Goal: Task Accomplishment & Management: Manage account settings

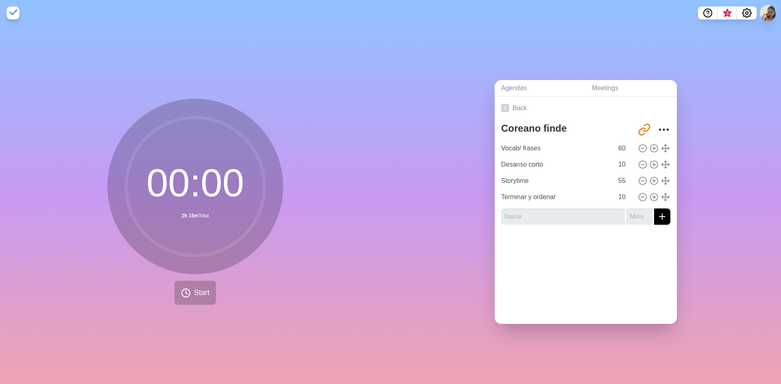
click at [428, 274] on div "Agendas Meetings Back Coreano finde [URL][DOMAIN_NAME] Vocab/ frases 60 Desanso…" at bounding box center [585, 205] width 390 height 358
click at [617, 180] on input "55" at bounding box center [625, 181] width 20 height 16
click at [622, 183] on input "55" at bounding box center [625, 181] width 20 height 16
click at [621, 181] on input "54" at bounding box center [625, 181] width 20 height 16
click at [621, 181] on input "53" at bounding box center [625, 181] width 20 height 16
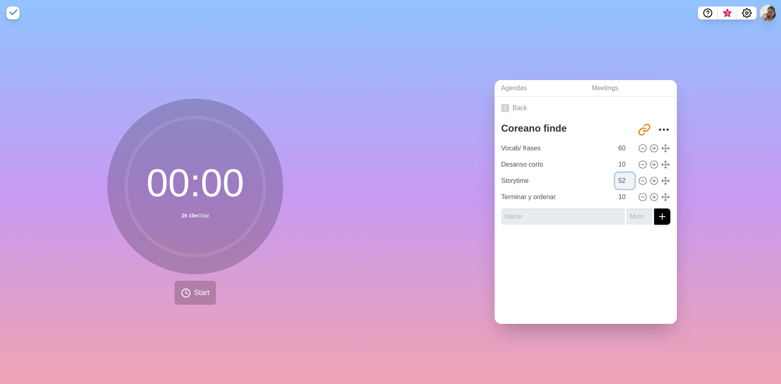
click at [621, 181] on input "52" at bounding box center [625, 181] width 20 height 16
click at [621, 181] on input "51" at bounding box center [625, 181] width 20 height 16
click at [621, 181] on input "50" at bounding box center [625, 181] width 20 height 16
click at [621, 181] on input "49" at bounding box center [625, 181] width 20 height 16
click at [621, 181] on input "48" at bounding box center [625, 181] width 20 height 16
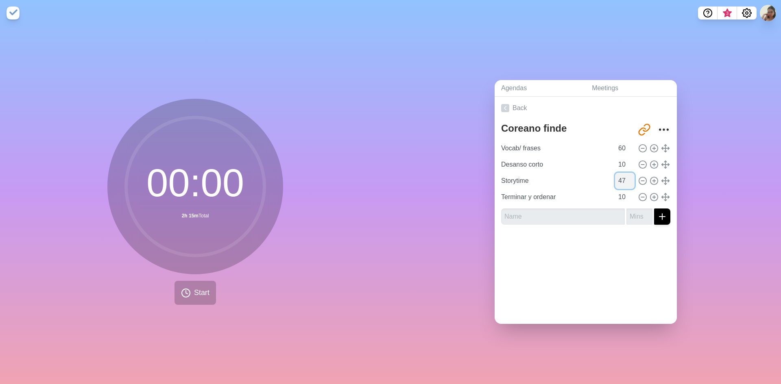
click at [621, 181] on input "47" at bounding box center [625, 181] width 20 height 16
click at [622, 180] on input "46" at bounding box center [625, 181] width 20 height 16
click at [622, 180] on input "45" at bounding box center [625, 181] width 20 height 16
click at [622, 180] on input "44" at bounding box center [625, 181] width 20 height 16
type input "45"
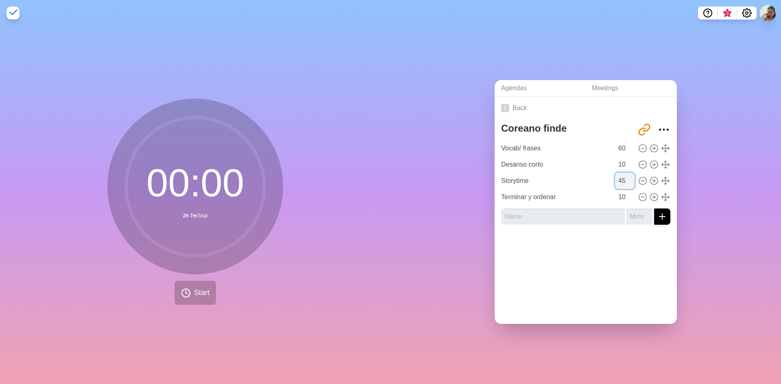
click at [622, 174] on input "45" at bounding box center [625, 181] width 20 height 16
click at [641, 197] on line at bounding box center [642, 197] width 3 height 0
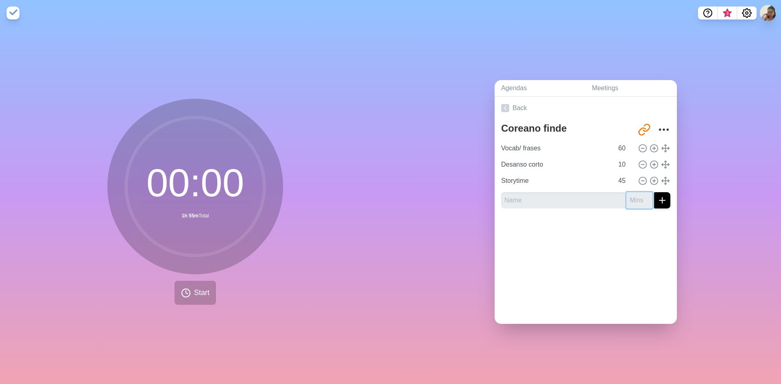
click at [634, 194] on input "number" at bounding box center [639, 200] width 26 height 16
click at [597, 196] on input "text" at bounding box center [563, 200] width 124 height 16
click at [626, 194] on input "number" at bounding box center [639, 200] width 26 height 16
click at [636, 196] on input "1" at bounding box center [639, 200] width 26 height 16
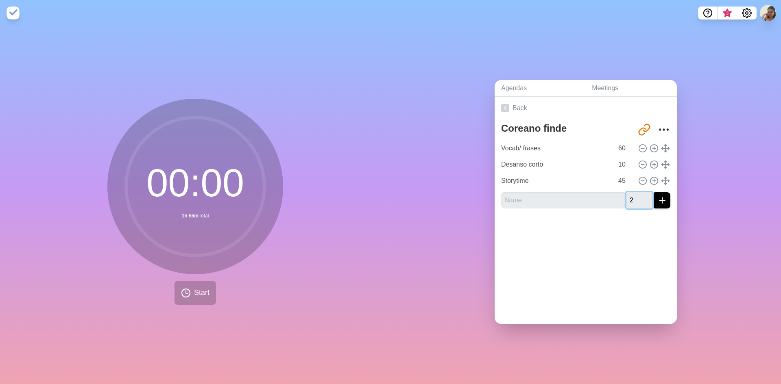
click at [636, 196] on input "2" at bounding box center [639, 200] width 26 height 16
click at [636, 196] on input "3" at bounding box center [639, 200] width 26 height 16
click at [636, 196] on input "4" at bounding box center [639, 200] width 26 height 16
type input "5"
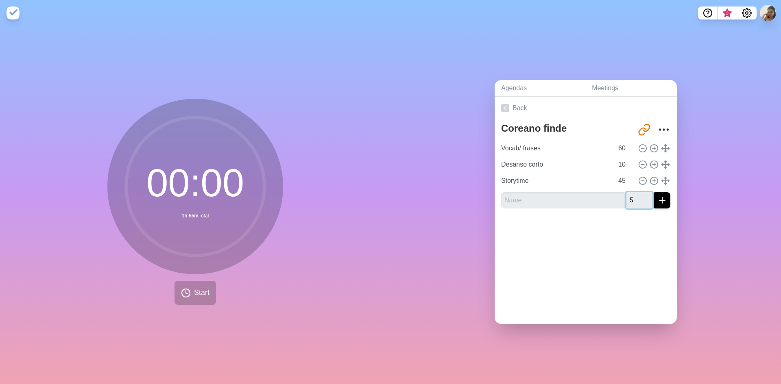
click at [637, 196] on input "5" at bounding box center [639, 200] width 26 height 16
click at [570, 207] on div "Coreano finde [URL][DOMAIN_NAME] Vocab/ frases 60 Desanso corto 10 Storytime 45…" at bounding box center [585, 168] width 182 height 96
click at [573, 198] on input "text" at bounding box center [563, 200] width 124 height 16
type input "Terminar y ordenar"
click at [638, 320] on div "Back Coreano finde [URL][DOMAIN_NAME] Vocab/ frases 60 Desanso corto 10 Storyti…" at bounding box center [585, 210] width 182 height 227
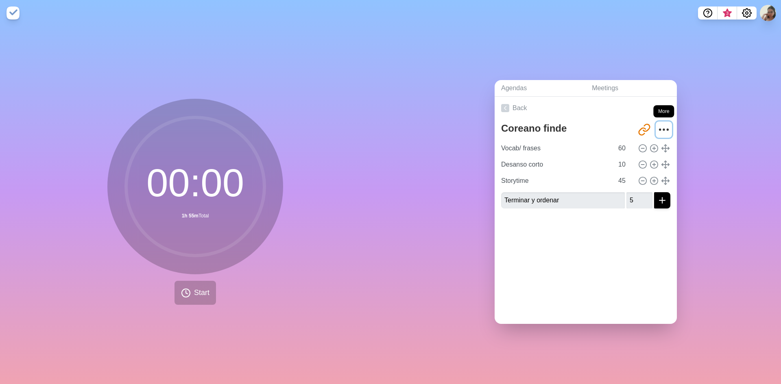
click at [657, 124] on icon "More" at bounding box center [663, 129] width 13 height 13
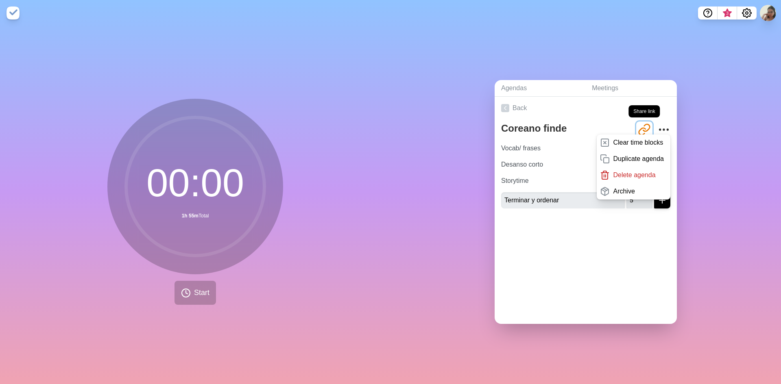
click at [638, 126] on icon "Share link" at bounding box center [644, 129] width 13 height 13
click at [501, 109] on icon at bounding box center [505, 108] width 8 height 8
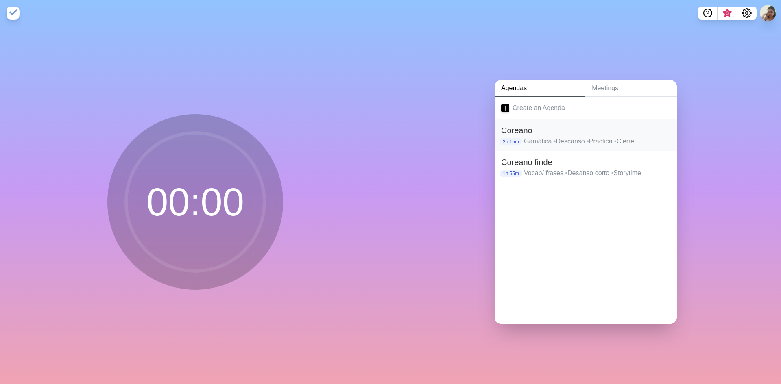
click at [561, 137] on p "Gamática • Descanso • Practica • [GEOGRAPHIC_DATA]" at bounding box center [597, 142] width 146 height 10
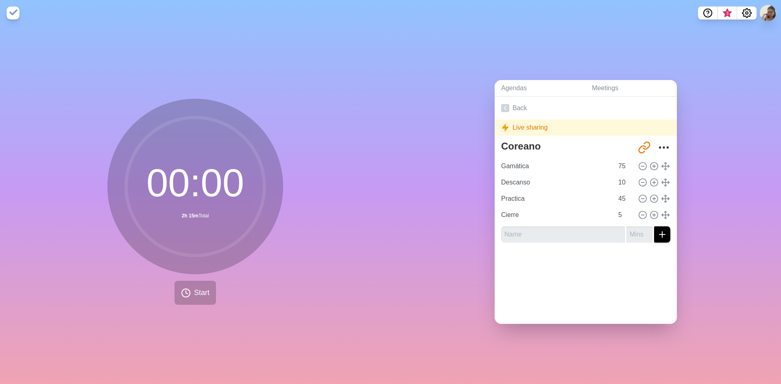
click at [514, 125] on div "Live sharing" at bounding box center [585, 128] width 182 height 16
click at [639, 142] on icon "Share link" at bounding box center [644, 147] width 13 height 13
click at [737, 44] on span "Copied agenda link" at bounding box center [740, 41] width 56 height 10
click at [657, 148] on icon "More" at bounding box center [663, 147] width 13 height 13
click at [646, 161] on p "Clear time blocks" at bounding box center [638, 161] width 50 height 10
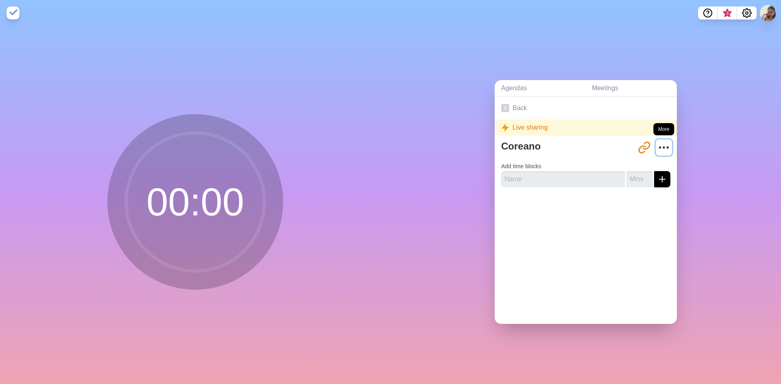
click at [663, 147] on circle "More" at bounding box center [663, 147] width 1 height 1
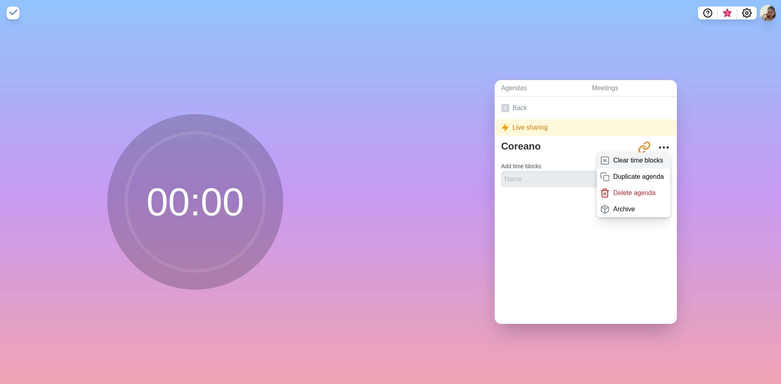
click at [626, 156] on p "Clear time blocks" at bounding box center [638, 161] width 50 height 10
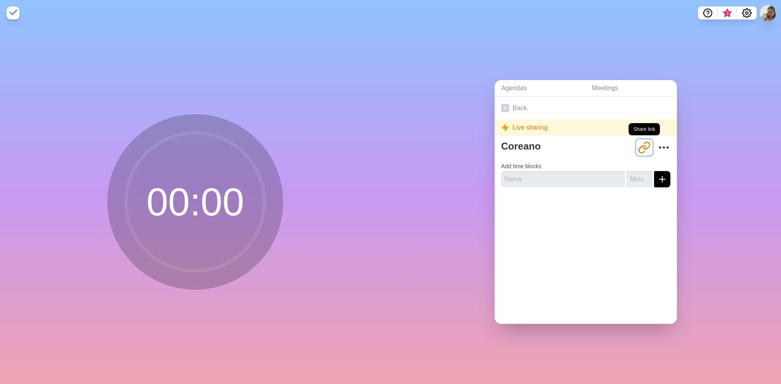
click at [638, 143] on icon "Share link" at bounding box center [644, 147] width 13 height 13
click at [643, 146] on icon "Share link" at bounding box center [646, 145] width 7 height 7
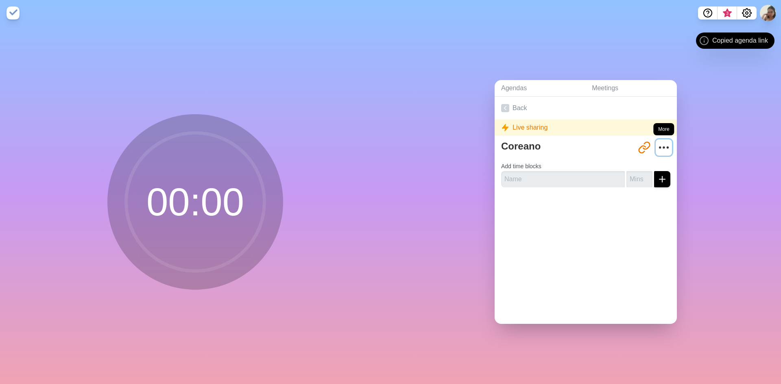
click at [667, 147] on circle "More" at bounding box center [667, 147] width 1 height 1
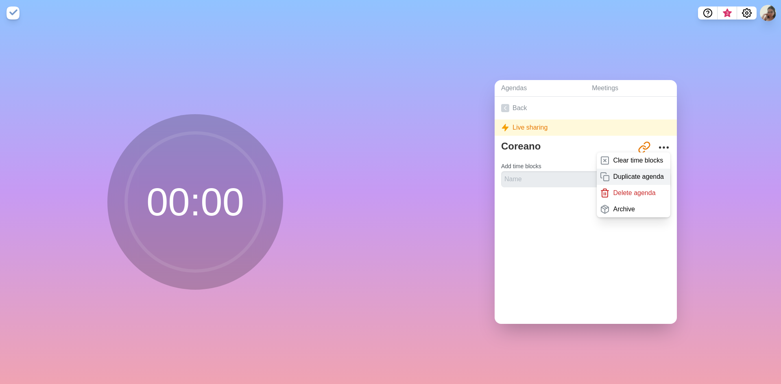
click at [620, 174] on p "Duplicate agenda" at bounding box center [638, 177] width 51 height 10
type textarea "Coreano copy"
type input "[URL][DOMAIN_NAME]"
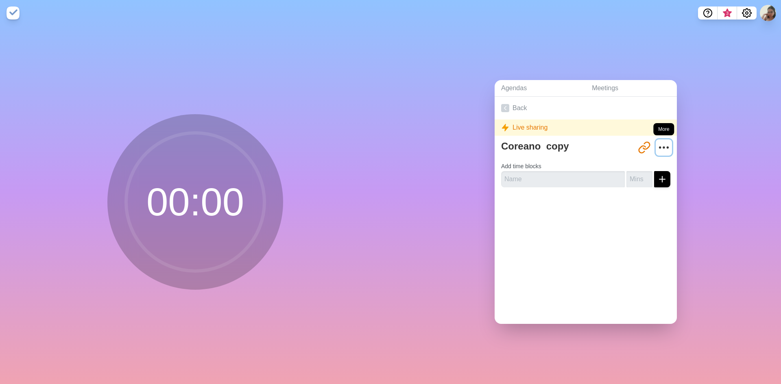
click at [657, 141] on icon "More" at bounding box center [663, 147] width 13 height 13
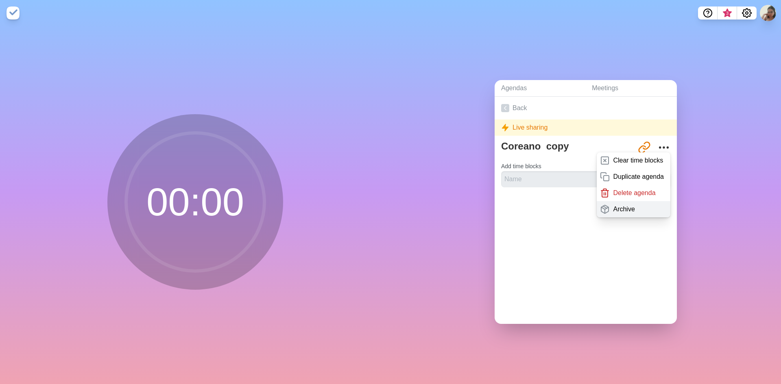
click at [628, 201] on div "Archive" at bounding box center [633, 209] width 74 height 16
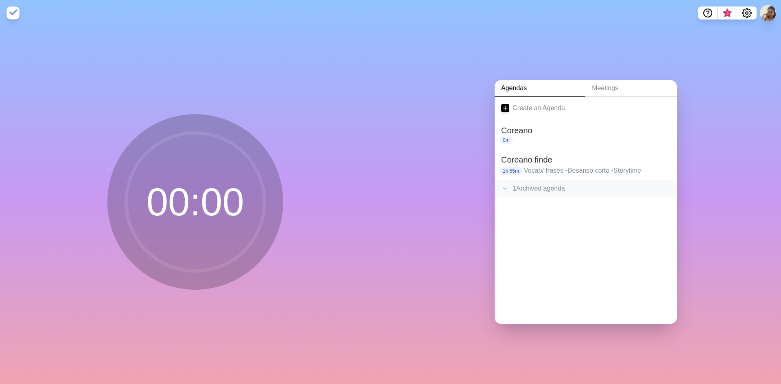
click at [543, 188] on div "1 Archived agenda" at bounding box center [585, 189] width 182 height 16
click at [525, 204] on h2 "Coreano copy" at bounding box center [585, 208] width 169 height 12
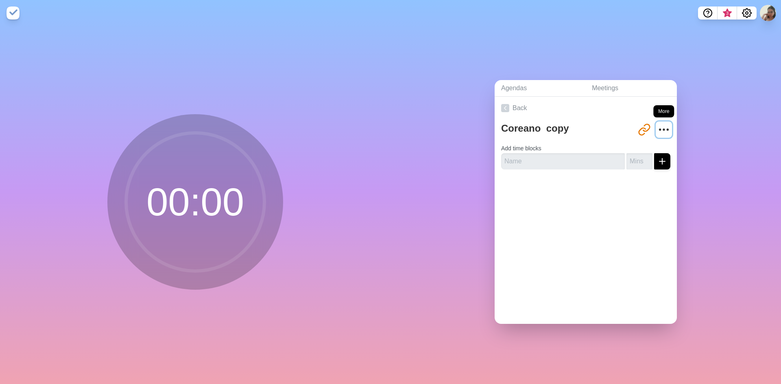
click at [657, 124] on icon "More" at bounding box center [663, 129] width 13 height 13
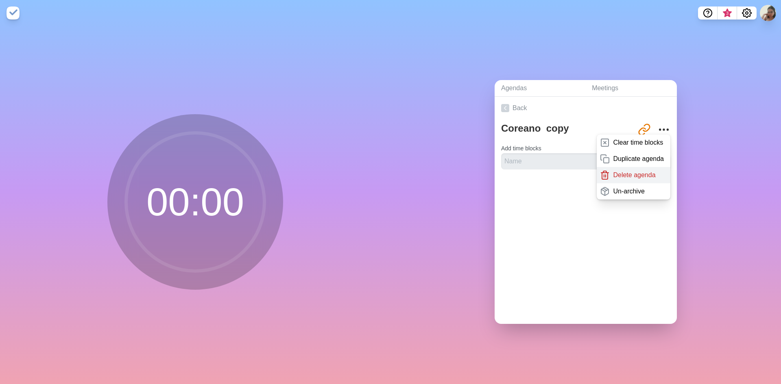
click at [613, 173] on p "Delete agenda" at bounding box center [634, 175] width 42 height 10
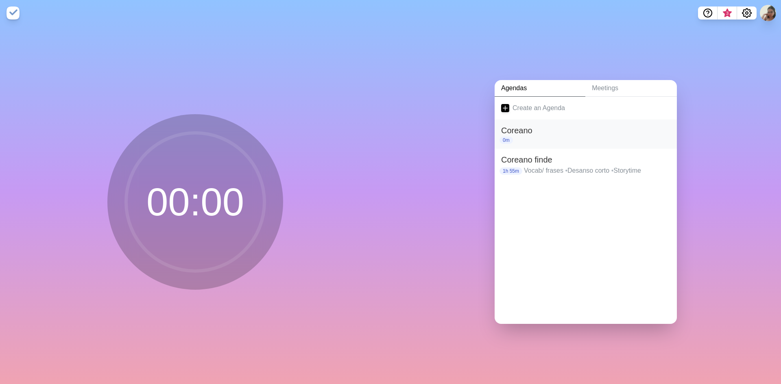
click at [511, 138] on div "0m" at bounding box center [585, 140] width 169 height 7
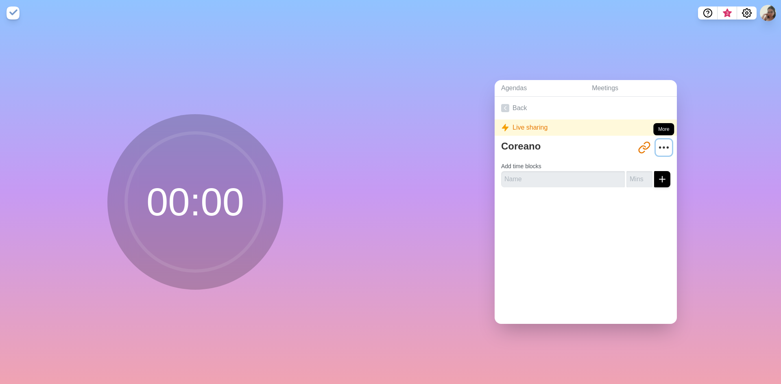
click at [658, 141] on icon "More" at bounding box center [663, 147] width 13 height 13
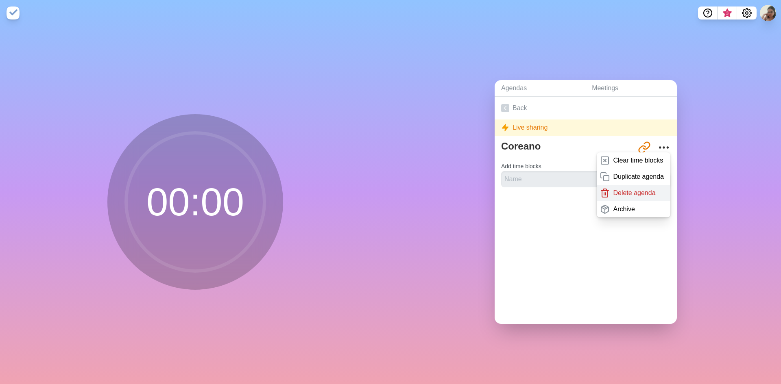
click at [618, 193] on p "Delete agenda" at bounding box center [634, 193] width 42 height 10
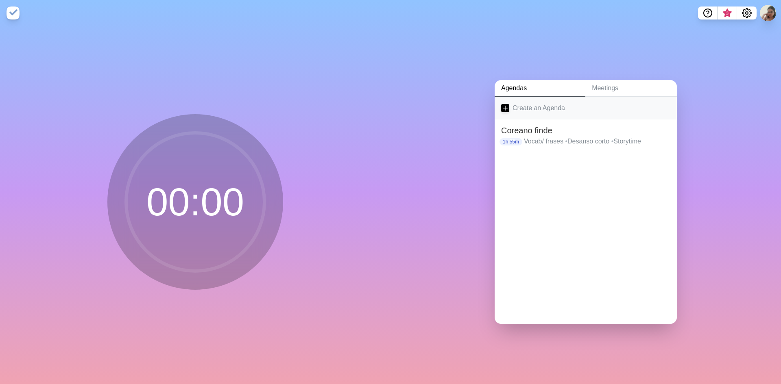
click at [508, 107] on link "Create an Agenda" at bounding box center [585, 108] width 182 height 23
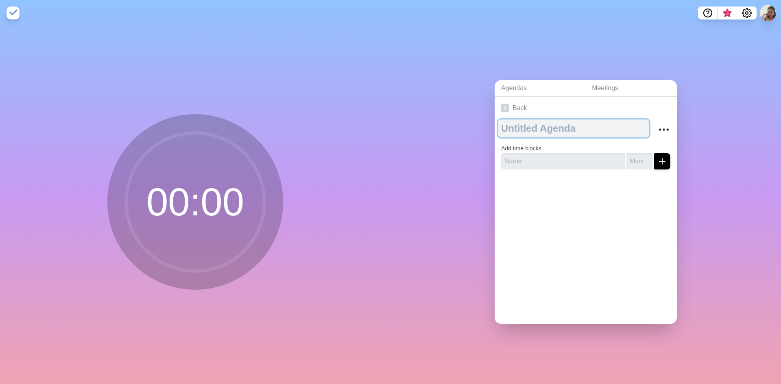
click at [551, 131] on textarea at bounding box center [573, 129] width 151 height 18
type textarea "Coreano"
click at [627, 163] on input "number" at bounding box center [639, 161] width 26 height 16
click at [629, 156] on input "number" at bounding box center [639, 161] width 26 height 16
type input "75"
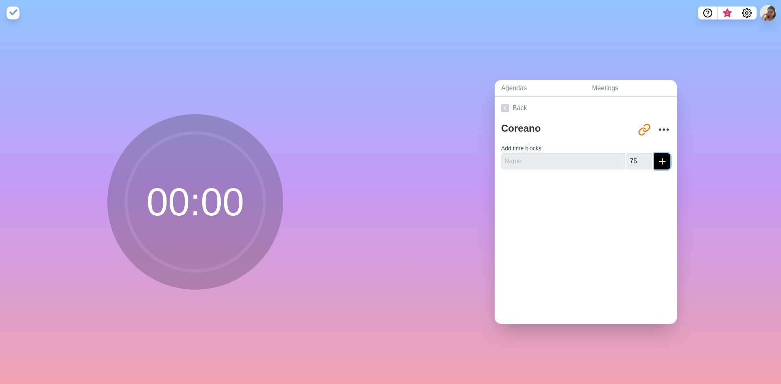
click at [657, 159] on icon "submit" at bounding box center [662, 162] width 10 height 10
click at [591, 163] on input "text" at bounding box center [563, 161] width 124 height 16
type input "Gamática"
click at [657, 161] on icon "submit" at bounding box center [662, 162] width 10 height 10
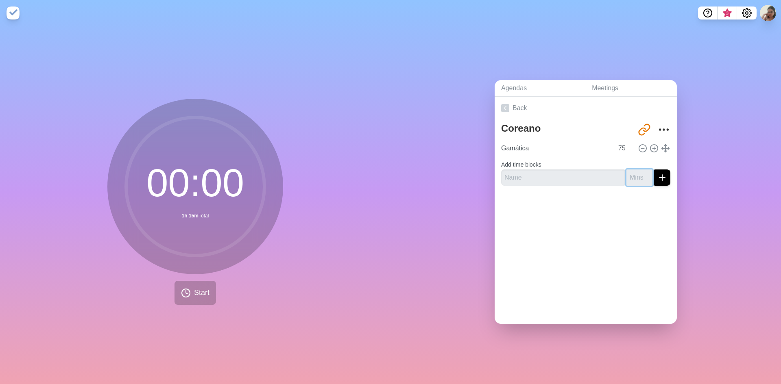
click at [627, 174] on input "number" at bounding box center [639, 178] width 26 height 16
type input "10"
click at [564, 170] on input "text" at bounding box center [563, 178] width 124 height 16
type input "S"
type input "Descanso"
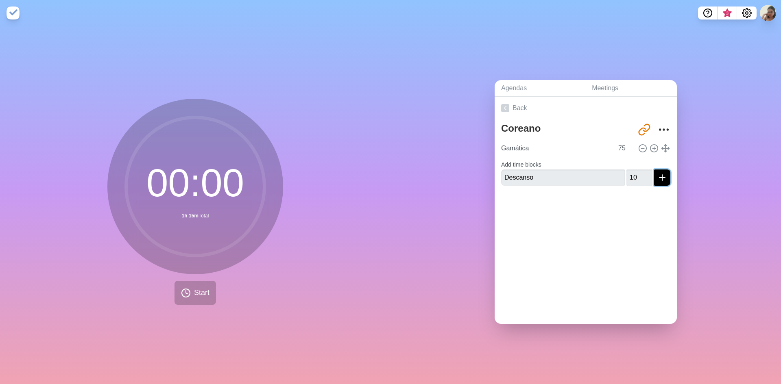
click at [658, 177] on button "submit" at bounding box center [662, 178] width 16 height 16
type input "Storytime / dialogo"
click at [627, 181] on input "number" at bounding box center [639, 184] width 26 height 16
type input "45"
click at [657, 179] on icon "submit" at bounding box center [662, 184] width 10 height 10
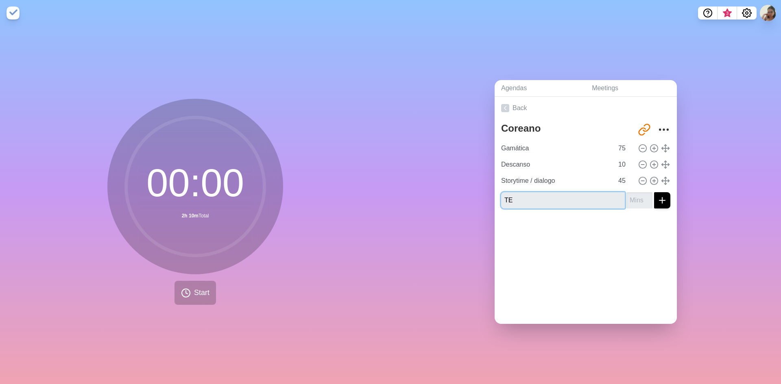
type input "Terminar y ordenar"
click at [627, 195] on input "number" at bounding box center [639, 200] width 26 height 16
type input "5"
click at [657, 198] on icon "submit" at bounding box center [662, 201] width 10 height 10
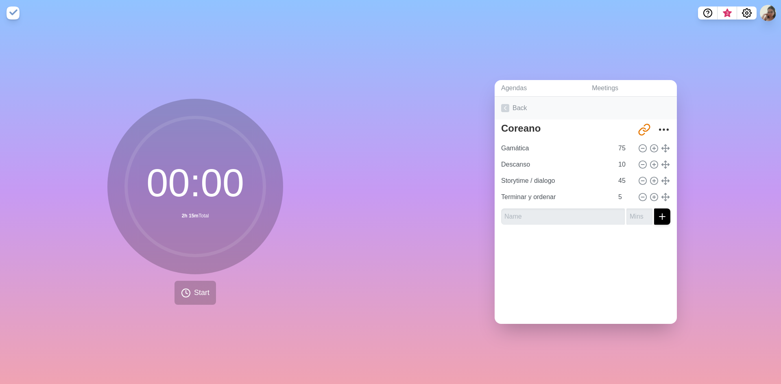
click at [501, 104] on icon at bounding box center [505, 108] width 8 height 8
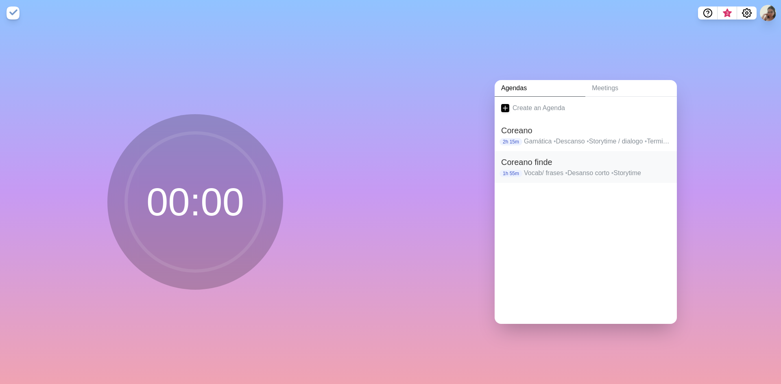
click at [579, 162] on h2 "Coreano finde" at bounding box center [585, 162] width 169 height 12
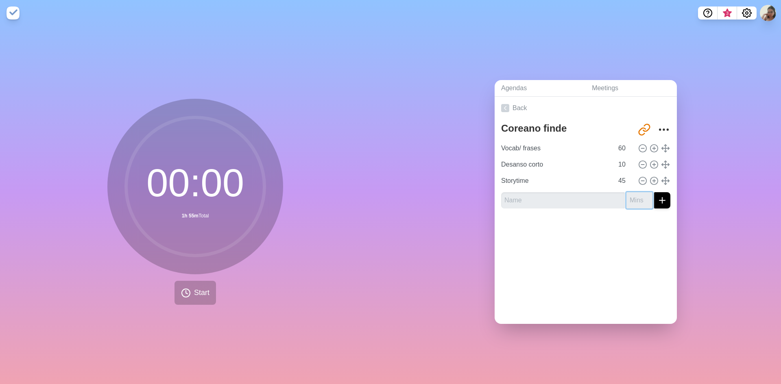
click at [631, 200] on input "number" at bounding box center [639, 200] width 26 height 16
click at [638, 194] on input "1" at bounding box center [639, 200] width 26 height 16
click at [638, 194] on input "2" at bounding box center [639, 200] width 26 height 16
click at [638, 194] on input "3" at bounding box center [639, 200] width 26 height 16
click at [638, 194] on input "4" at bounding box center [639, 200] width 26 height 16
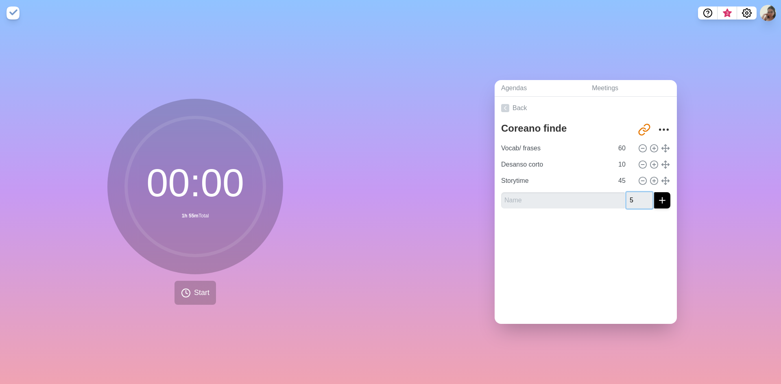
type input "5"
click at [638, 194] on input "5" at bounding box center [639, 200] width 26 height 16
click at [579, 202] on input "text" at bounding box center [563, 200] width 124 height 16
type input "Terminar y ordenar"
click at [657, 124] on icon "More" at bounding box center [663, 129] width 13 height 13
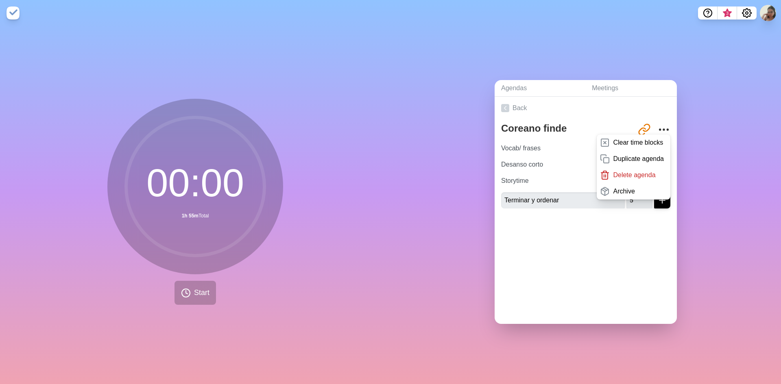
click at [638, 244] on div "Back Coreano finde [URL][DOMAIN_NAME] Clear time blocks Duplicate agenda Delete…" at bounding box center [585, 210] width 182 height 227
click at [624, 255] on div "Back Coreano finde [URL][DOMAIN_NAME] Clear time blocks Duplicate agenda Delete…" at bounding box center [585, 210] width 182 height 227
click at [659, 200] on line "submit" at bounding box center [662, 200] width 6 height 0
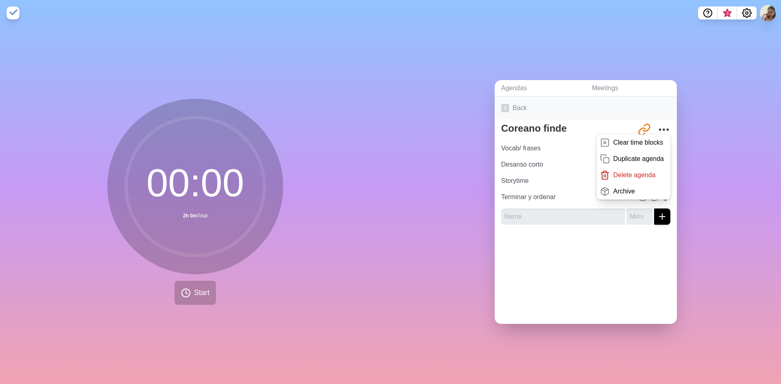
click at [502, 111] on link "Back" at bounding box center [585, 108] width 182 height 23
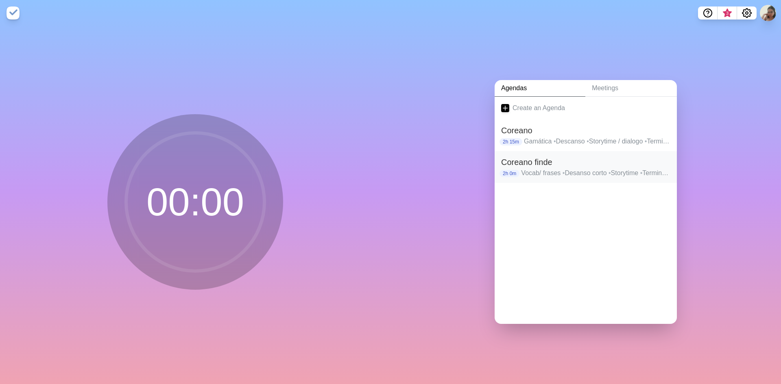
click at [532, 168] on p "Vocab/ frases • Desanso corto • Storytime • Terminar y ordenar" at bounding box center [595, 173] width 149 height 10
